Goal: Task Accomplishment & Management: Manage account settings

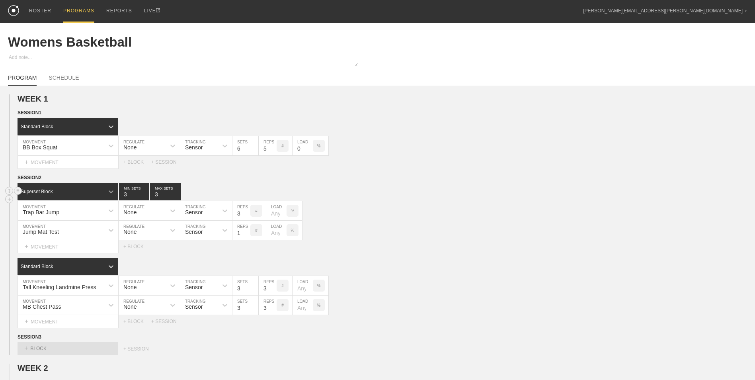
scroll to position [80, 0]
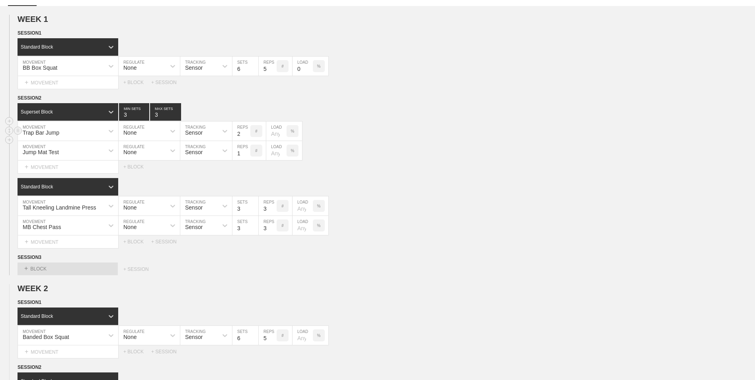
click at [246, 136] on input "2" at bounding box center [241, 130] width 18 height 19
type input "3"
click at [247, 131] on input "3" at bounding box center [241, 130] width 18 height 19
type input "2"
click at [145, 117] on input "2" at bounding box center [134, 112] width 30 height 18
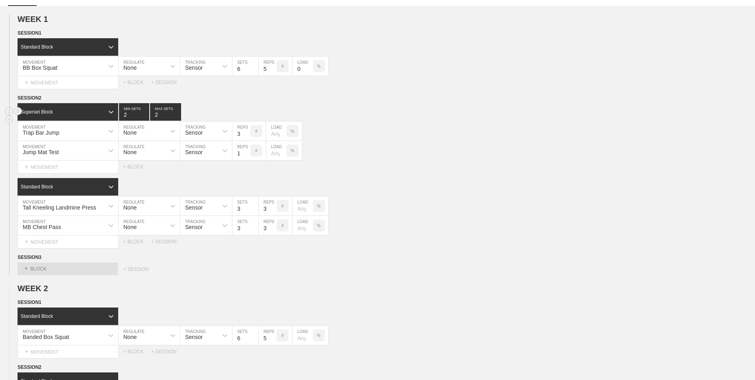
type input "2"
click at [178, 117] on input "2" at bounding box center [165, 112] width 31 height 18
click at [13, 122] on circle at bounding box center [9, 119] width 9 height 9
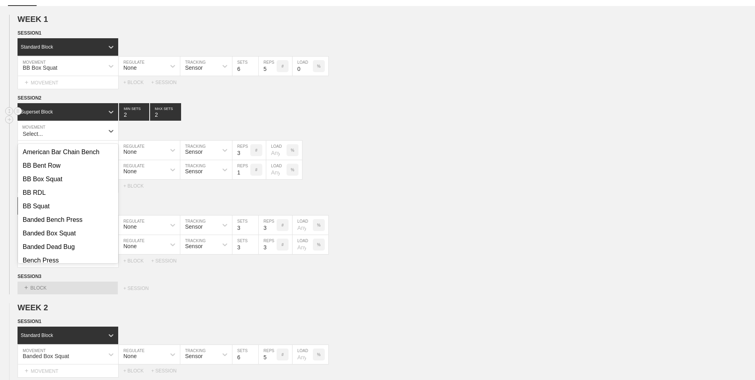
click at [195, 113] on div "Superset Block 2 MIN SETS 2 MAX SETS" at bounding box center [387, 112] width 738 height 18
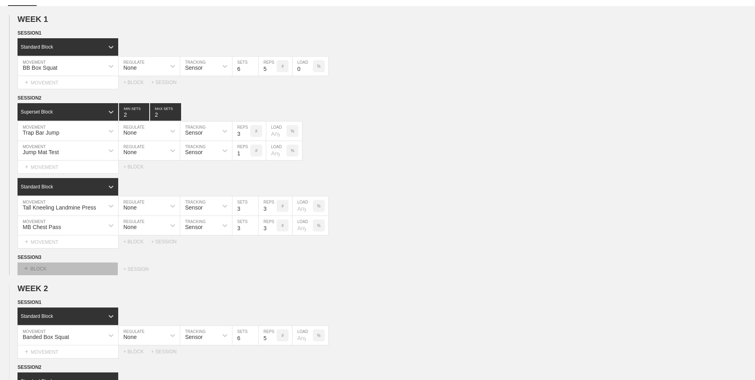
click at [47, 270] on div "+ BLOCK" at bounding box center [68, 268] width 100 height 13
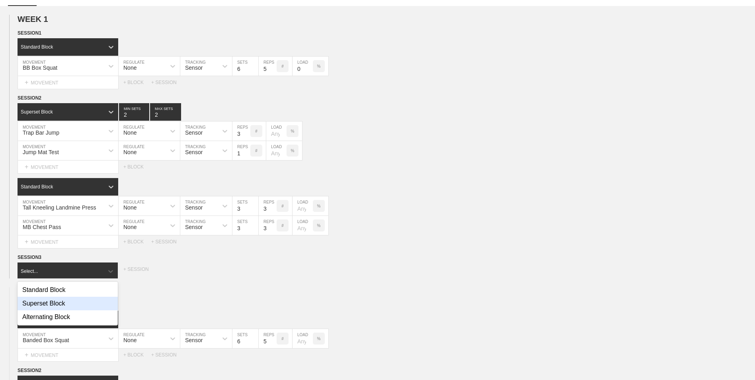
click at [51, 304] on div "Superset Block" at bounding box center [68, 304] width 100 height 14
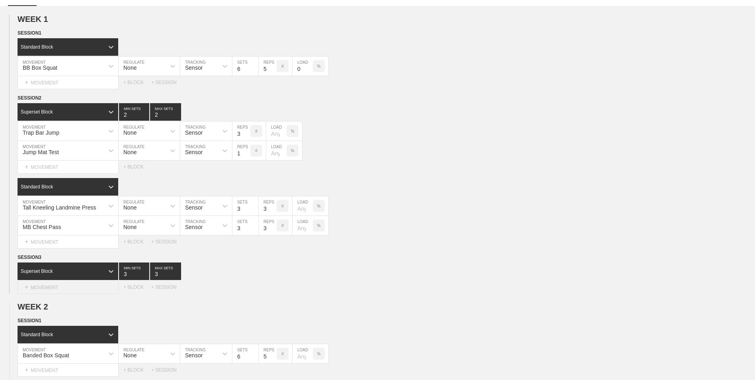
click at [77, 284] on div "+ MOVEMENT" at bounding box center [68, 287] width 101 height 13
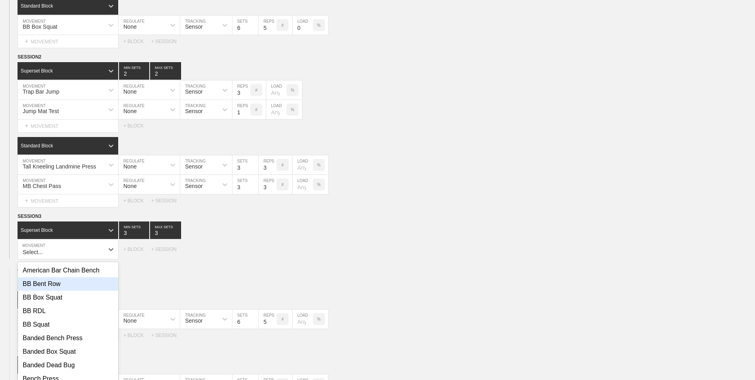
scroll to position [127, 0]
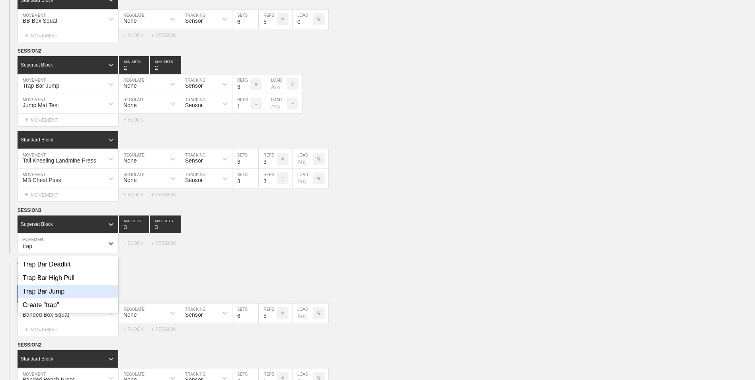
drag, startPoint x: 62, startPoint y: 296, endPoint x: 67, endPoint y: 292, distance: 6.5
click at [63, 296] on div "Trap Bar Jump" at bounding box center [68, 292] width 100 height 14
type input "trap"
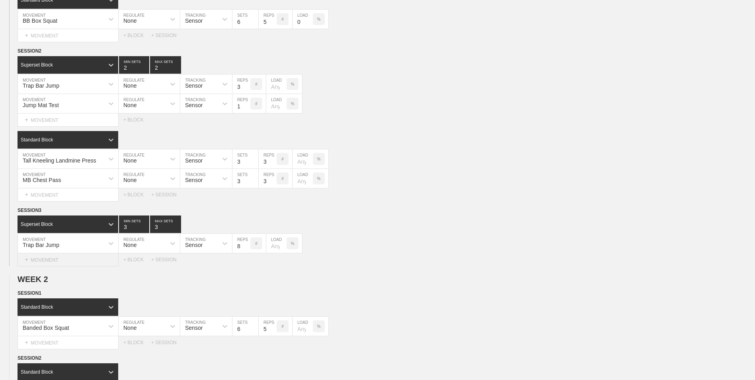
click at [63, 262] on div "+ MOVEMENT" at bounding box center [68, 259] width 101 height 13
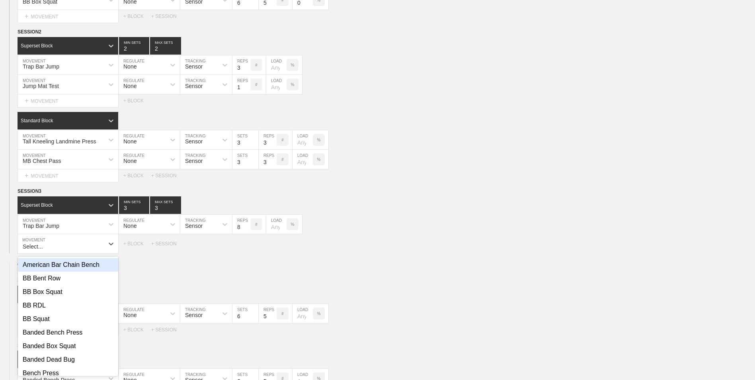
scroll to position [146, 0]
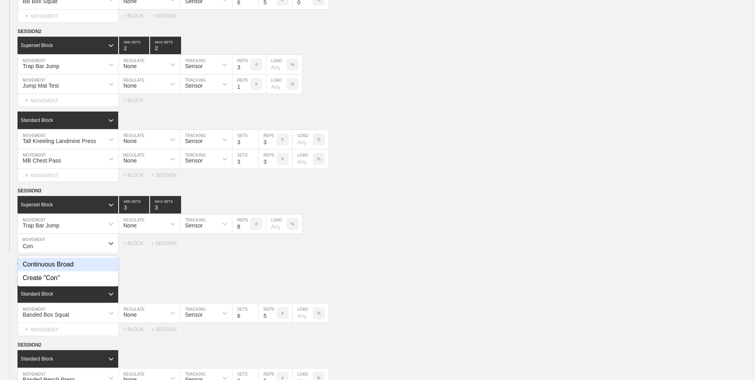
click at [63, 262] on div "Continuous Broad" at bounding box center [68, 265] width 100 height 14
type input "Con"
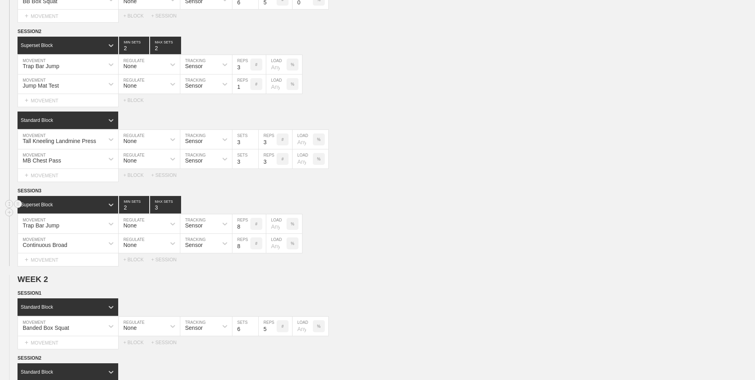
type input "2"
click at [144, 211] on input "2" at bounding box center [134, 205] width 30 height 18
type input "2"
click at [177, 209] on input "2" at bounding box center [165, 205] width 31 height 18
click at [245, 228] on input "7" at bounding box center [241, 223] width 18 height 19
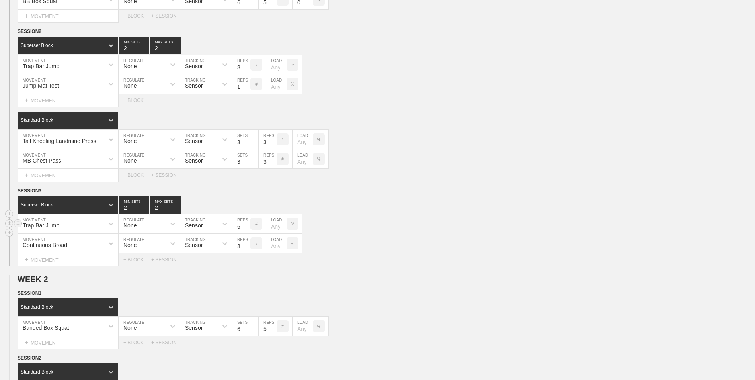
click at [245, 228] on input "6" at bounding box center [241, 223] width 18 height 19
click at [245, 228] on input "5" at bounding box center [241, 223] width 18 height 19
click at [245, 228] on input "4" at bounding box center [241, 223] width 18 height 19
click at [245, 228] on input "3" at bounding box center [241, 223] width 18 height 19
click at [245, 228] on input "2" at bounding box center [241, 223] width 18 height 19
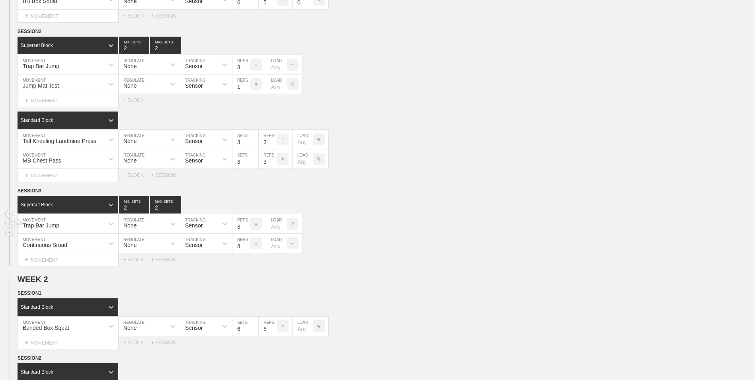
type input "3"
click at [247, 226] on input "3" at bounding box center [241, 223] width 18 height 19
click at [247, 248] on input "7" at bounding box center [241, 243] width 18 height 19
click at [247, 248] on input "6" at bounding box center [241, 243] width 18 height 19
click at [247, 248] on input "5" at bounding box center [241, 243] width 18 height 19
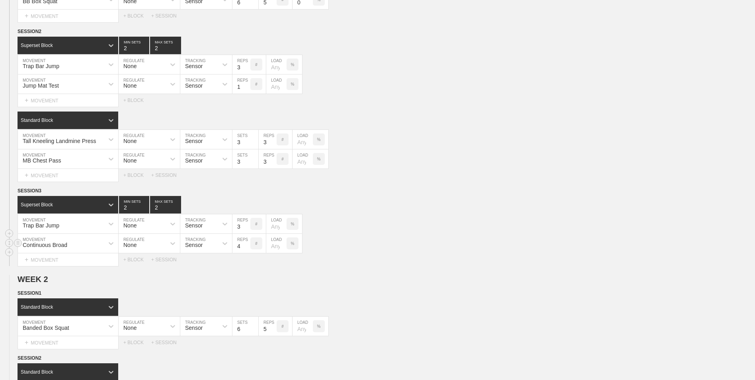
click at [247, 248] on input "4" at bounding box center [241, 243] width 18 height 19
type input "3"
click at [247, 248] on input "3" at bounding box center [241, 243] width 18 height 19
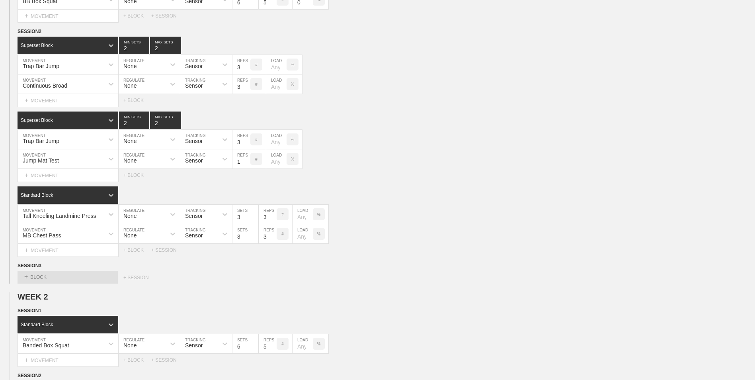
scroll to position [0, 0]
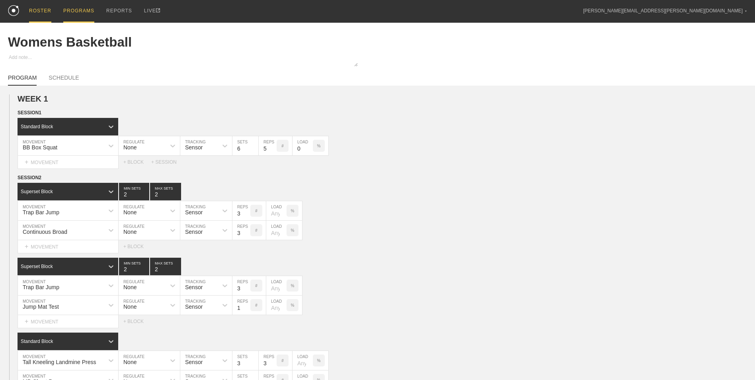
click at [41, 10] on div "ROSTER" at bounding box center [40, 11] width 22 height 23
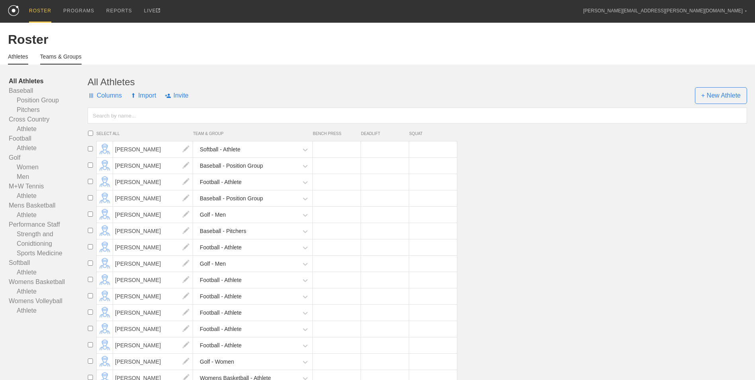
click at [49, 56] on link "Teams & Groups" at bounding box center [60, 58] width 41 height 11
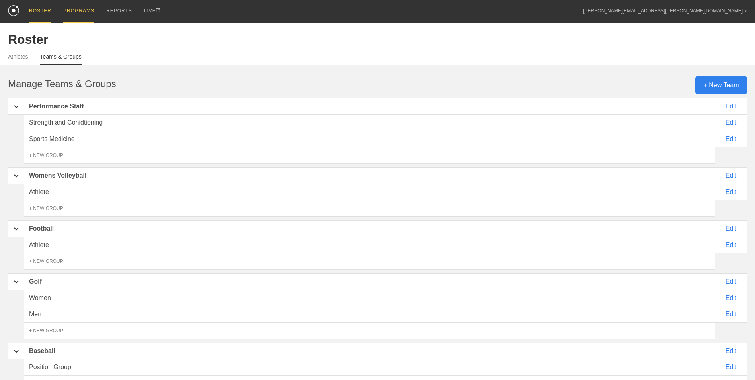
click at [76, 11] on div "PROGRAMS" at bounding box center [78, 11] width 31 height 23
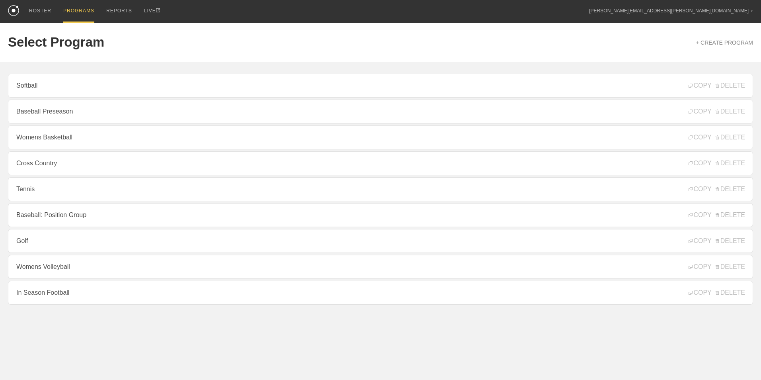
click at [104, 248] on link "Golf" at bounding box center [380, 241] width 745 height 24
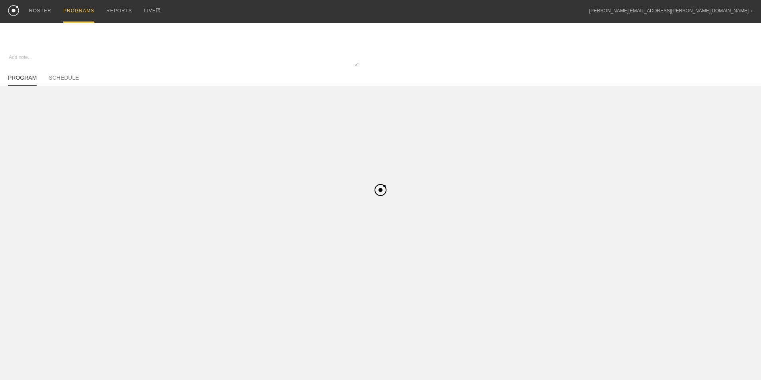
type textarea "x"
type input "Golf"
type textarea "In Season"
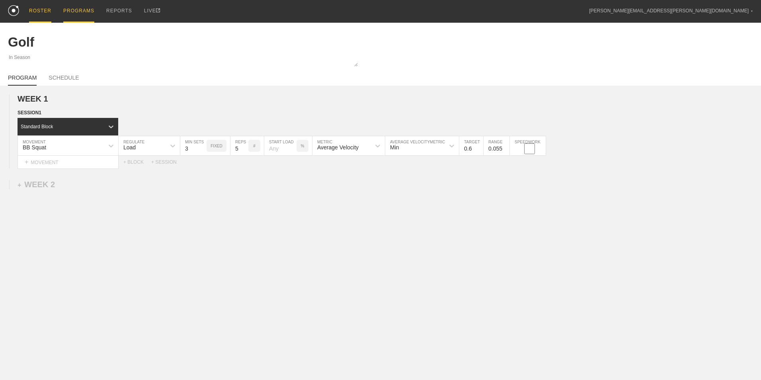
click at [45, 8] on div "ROSTER" at bounding box center [40, 11] width 22 height 23
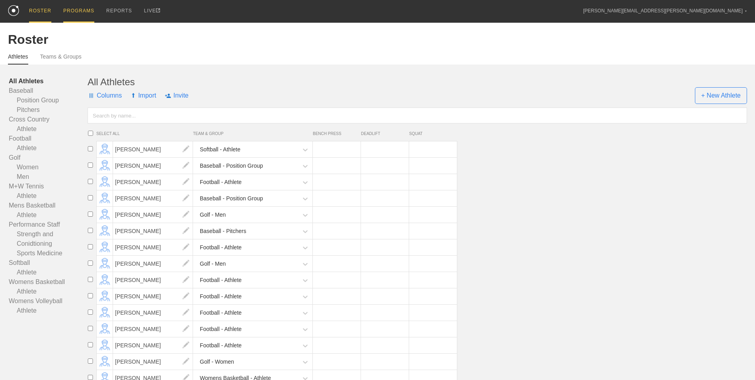
click at [83, 12] on div "PROGRAMS" at bounding box center [78, 11] width 31 height 23
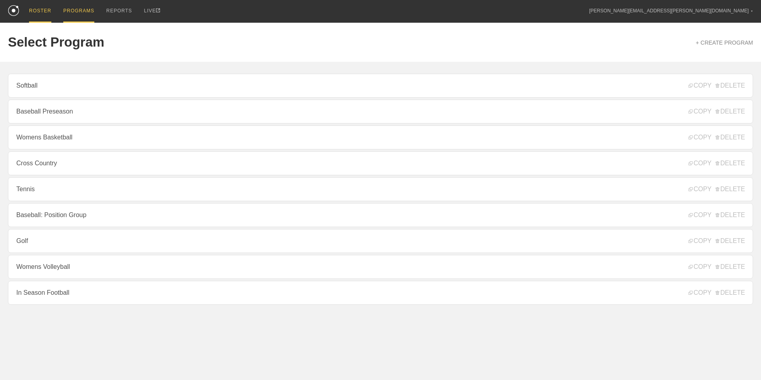
click at [34, 13] on div "ROSTER" at bounding box center [40, 11] width 22 height 23
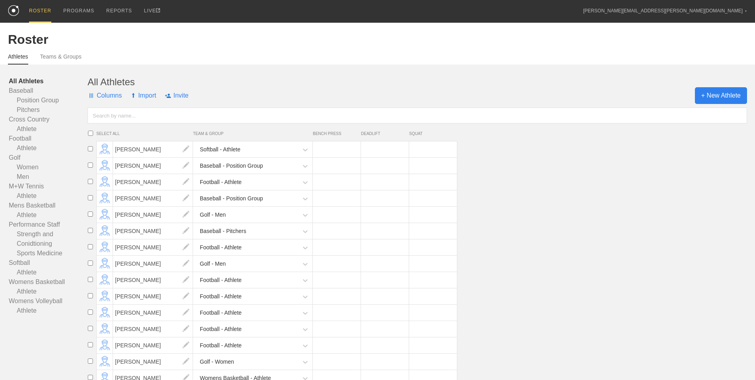
click at [714, 95] on span "+ New Athlete" at bounding box center [721, 95] width 52 height 17
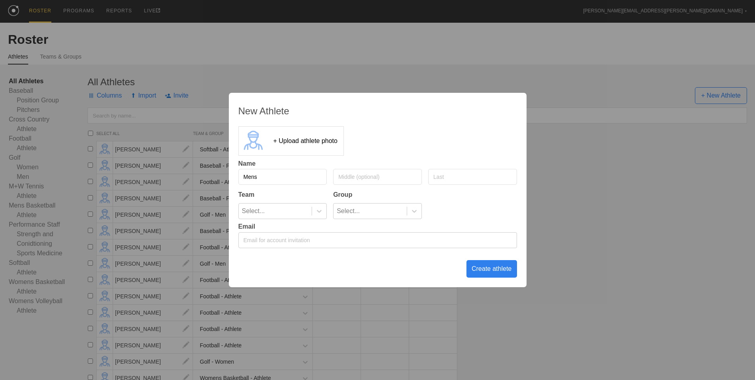
type input "Mens"
click at [272, 175] on input "Mens" at bounding box center [282, 177] width 89 height 16
click at [271, 175] on input "Mens" at bounding box center [282, 177] width 89 height 16
click at [570, 211] on div "New Athlete + Upload athlete photo Name Team Group Select... Select... Email Cr…" at bounding box center [377, 190] width 755 height 380
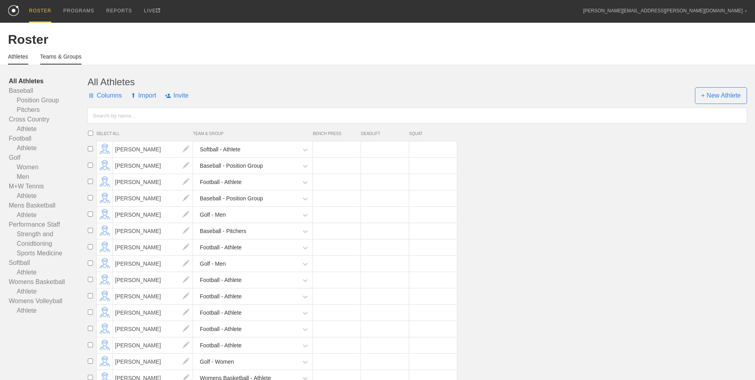
click at [74, 55] on link "Teams & Groups" at bounding box center [60, 58] width 41 height 11
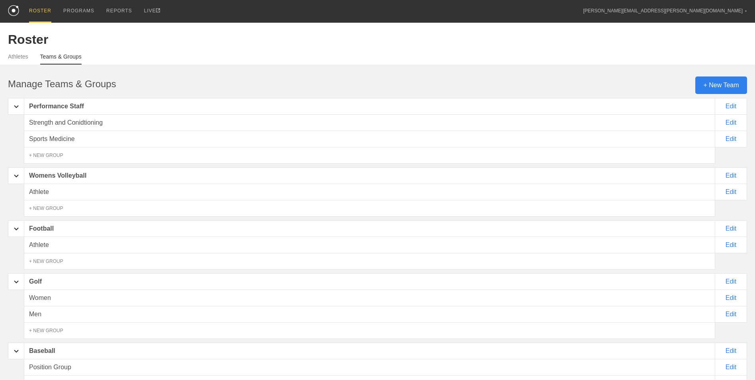
click at [723, 92] on div "+ New Team" at bounding box center [721, 85] width 52 height 18
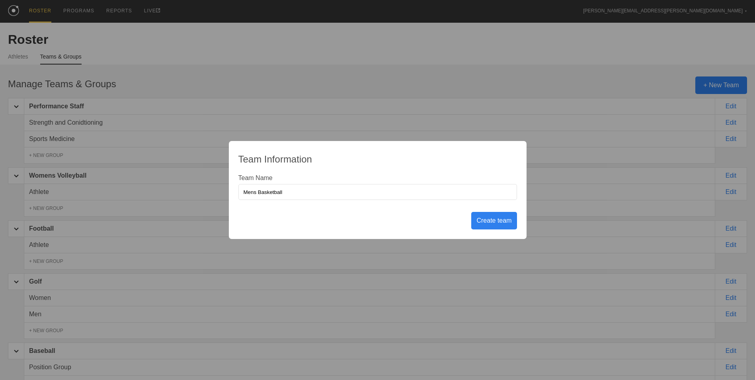
type input "Mens Basketball"
click at [496, 227] on div "Create team" at bounding box center [493, 221] width 45 height 18
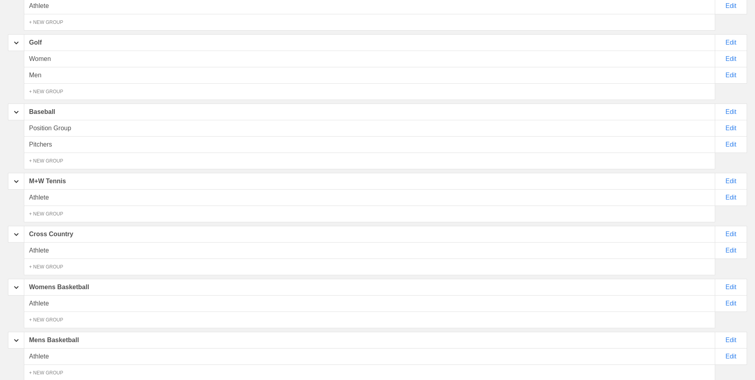
scroll to position [375, 0]
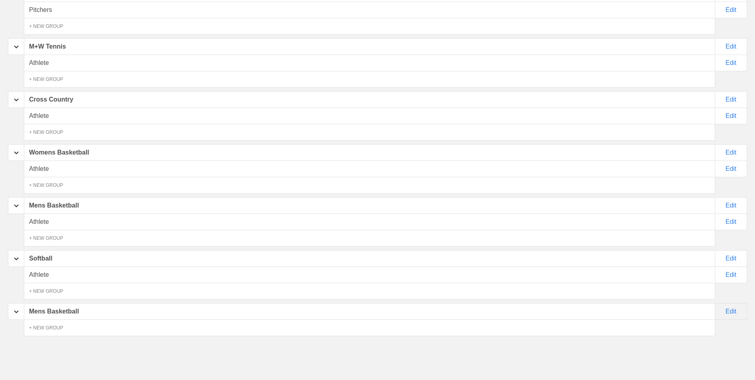
click at [724, 314] on div "Edit" at bounding box center [731, 311] width 32 height 17
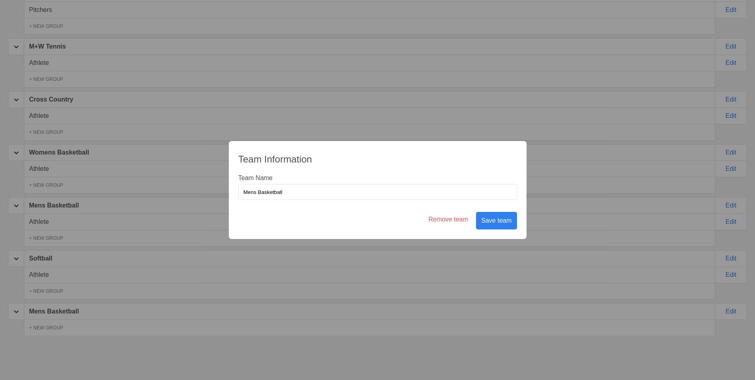
click at [551, 369] on div "Team Information Team Name Mens Basketball Remove team Save team" at bounding box center [377, 190] width 755 height 380
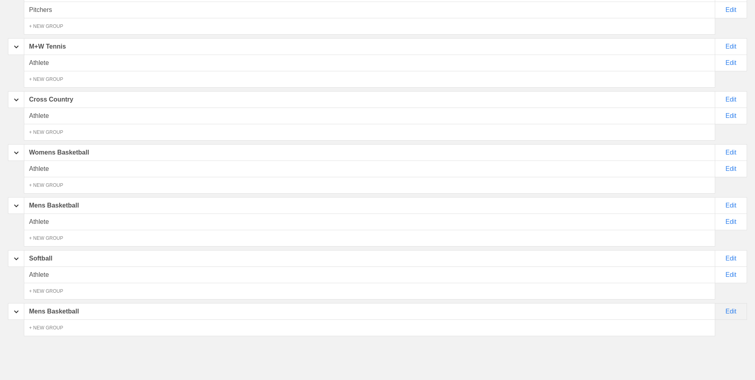
click at [735, 310] on div "Edit" at bounding box center [731, 311] width 32 height 17
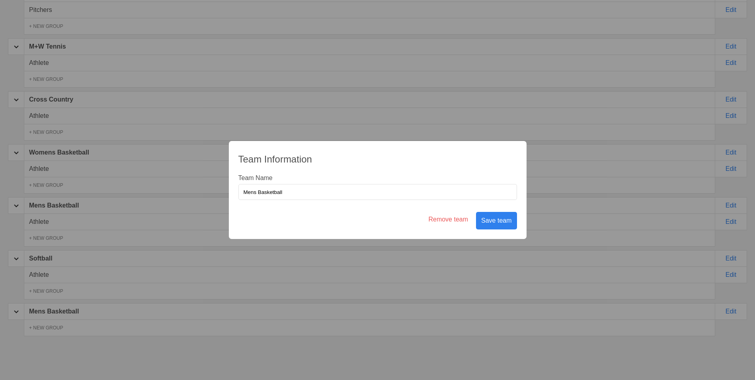
click at [439, 220] on div "Remove team" at bounding box center [448, 221] width 48 height 18
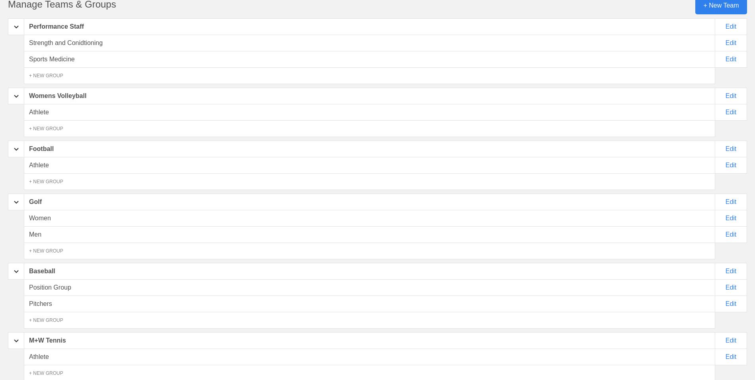
scroll to position [0, 0]
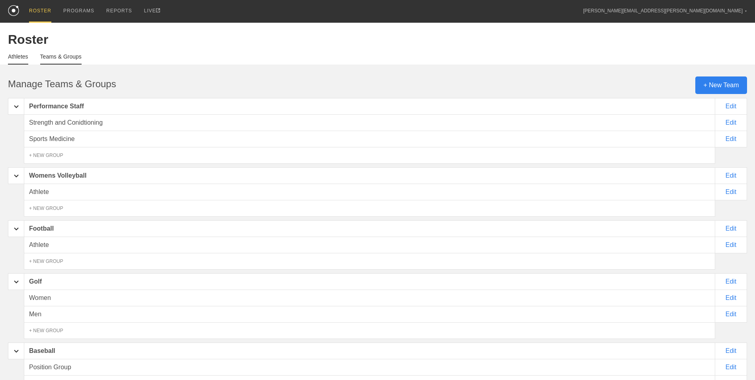
click at [23, 57] on link "Athletes" at bounding box center [18, 58] width 20 height 11
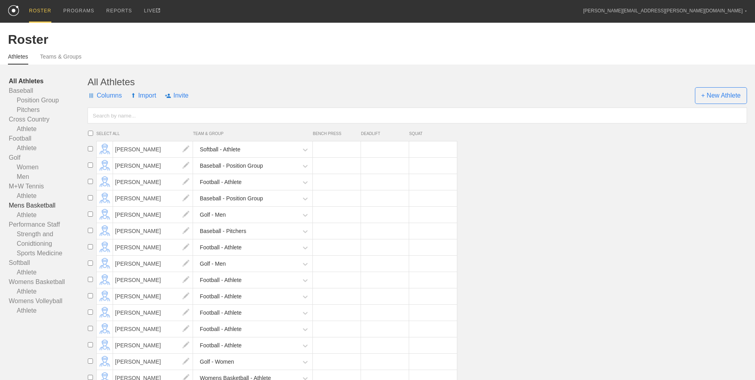
click at [33, 209] on link "Mens Basketball" at bounding box center [48, 206] width 79 height 10
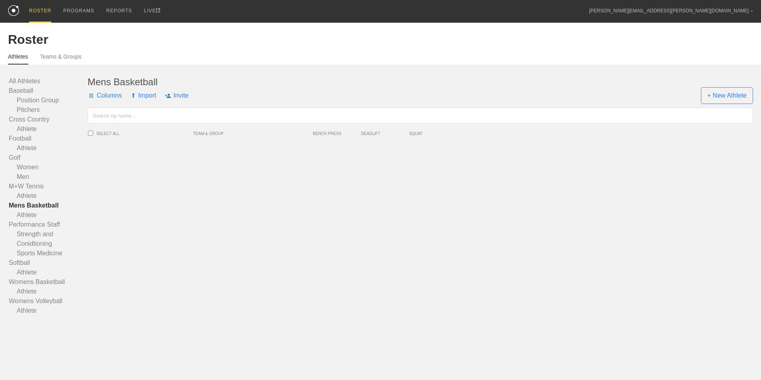
drag, startPoint x: 190, startPoint y: 221, endPoint x: 193, endPoint y: 215, distance: 6.2
click at [190, 221] on div "Mens Basketball Columns Import Invite + New Athlete SELECT ALL TEAM & GROUP BEN…" at bounding box center [421, 195] width 666 height 239
click at [32, 303] on link "Womens Volleyball" at bounding box center [48, 301] width 79 height 10
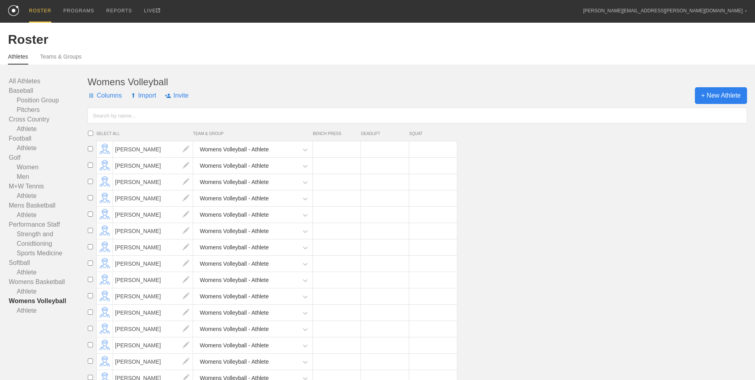
click at [731, 93] on span "+ New Athlete" at bounding box center [721, 95] width 52 height 17
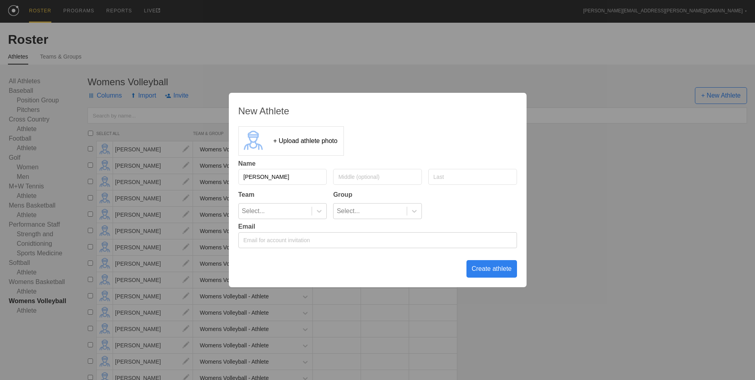
type input "[PERSON_NAME]"
click at [318, 213] on icon at bounding box center [319, 211] width 8 height 8
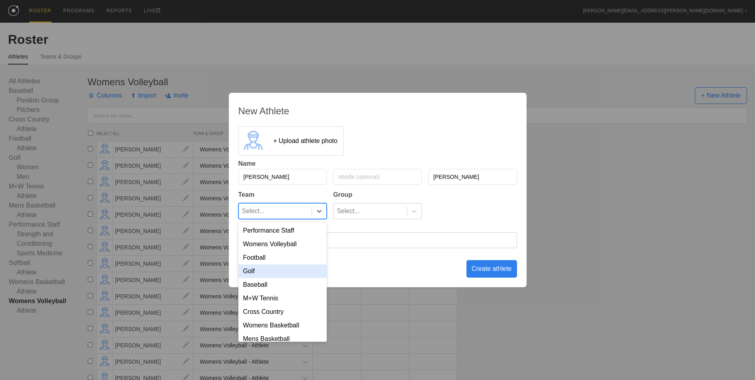
scroll to position [23, 0]
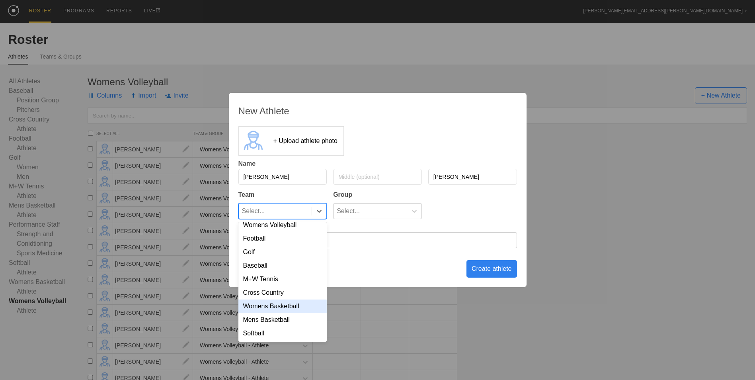
click at [290, 307] on div "Womens Basketball" at bounding box center [282, 306] width 89 height 14
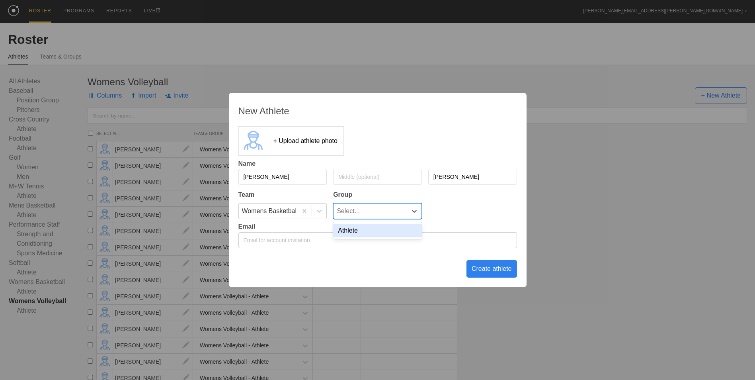
click at [405, 211] on div "Select..." at bounding box center [370, 210] width 73 height 15
click at [403, 229] on div "Athlete" at bounding box center [377, 231] width 89 height 14
click at [489, 270] on div "Create athlete" at bounding box center [492, 269] width 51 height 18
